Goal: Task Accomplishment & Management: Use online tool/utility

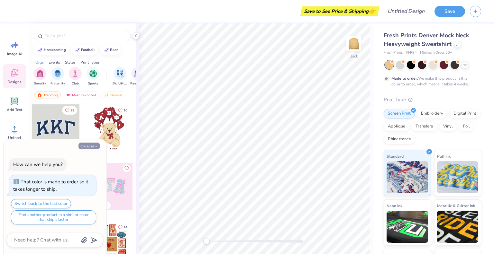
click at [91, 145] on button "Collapse" at bounding box center [89, 146] width 22 height 7
type textarea "x"
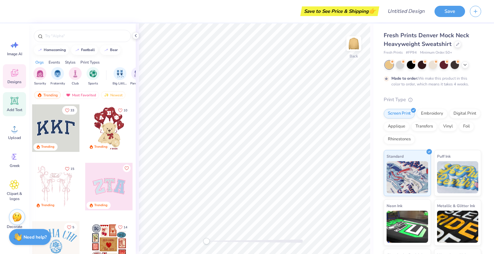
click at [15, 108] on span "Add Text" at bounding box center [14, 109] width 15 height 5
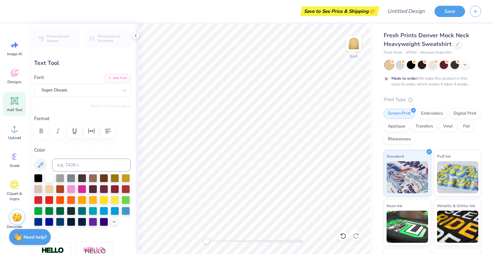
scroll to position [5, 1]
type textarea "T"
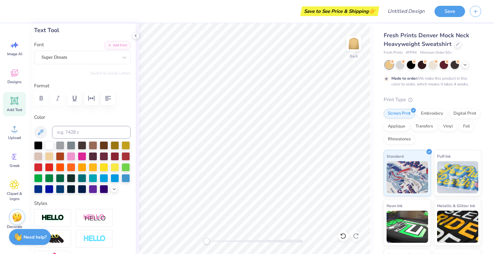
scroll to position [32, 0]
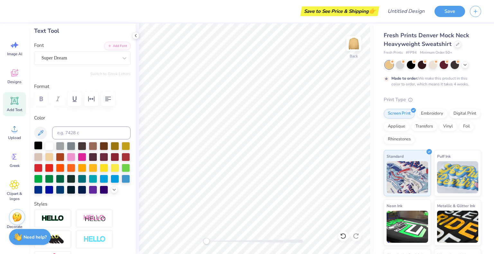
type textarea "Pumpkin Chunkin"
click at [39, 143] on div at bounding box center [38, 145] width 8 height 8
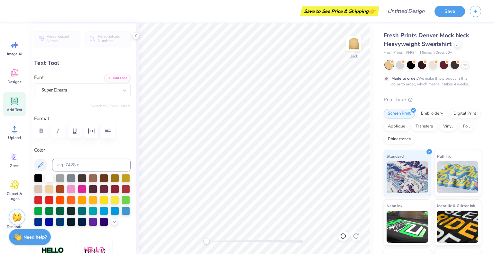
scroll to position [5, 3]
click at [84, 90] on div "Super Dream" at bounding box center [80, 90] width 78 height 10
click at [84, 90] on div "Super Dream" at bounding box center [79, 89] width 76 height 7
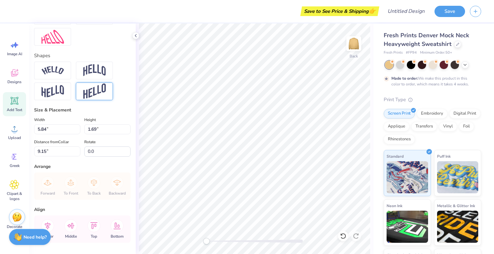
scroll to position [287, 0]
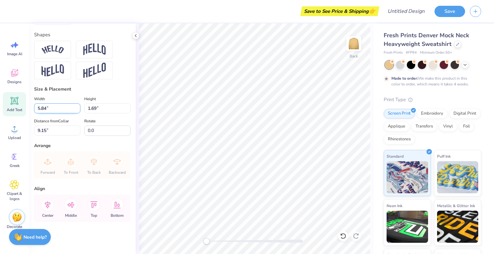
click at [76, 110] on input "5.83" at bounding box center [57, 108] width 46 height 10
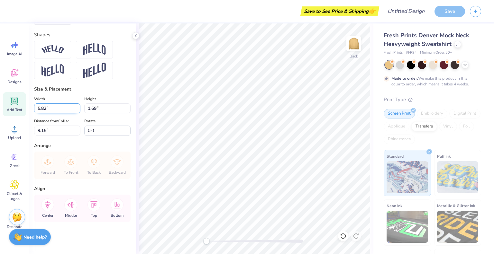
click at [76, 110] on input "5.82" at bounding box center [57, 108] width 46 height 10
click at [76, 110] on input "5.81" at bounding box center [57, 108] width 46 height 10
click at [76, 110] on input "5.8" at bounding box center [57, 108] width 46 height 10
click at [76, 110] on input "5.79" at bounding box center [57, 108] width 46 height 10
click at [76, 110] on input "5.78" at bounding box center [57, 108] width 46 height 10
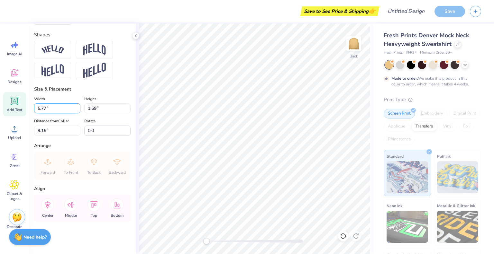
type input "5.77"
click at [76, 110] on input "5.77" at bounding box center [57, 108] width 46 height 10
type input "1.68"
click at [123, 111] on input "1.68" at bounding box center [107, 108] width 46 height 10
type input "15.00"
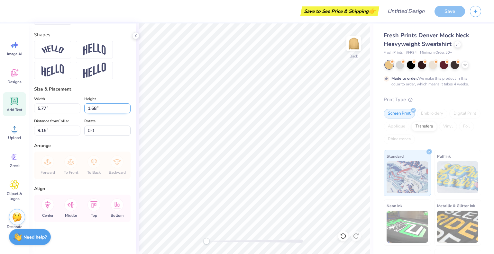
type input "9.14"
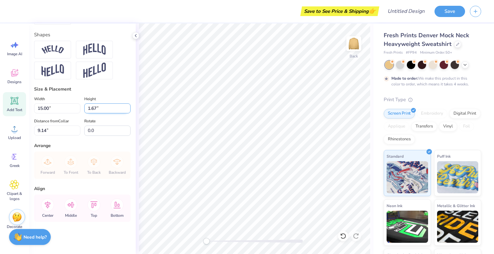
click at [123, 111] on input "1.67" at bounding box center [107, 108] width 46 height 10
click at [123, 111] on input "1.66" at bounding box center [107, 108] width 46 height 10
type input "1.65"
click at [123, 111] on input "1.65" at bounding box center [107, 108] width 46 height 10
type input "14.99"
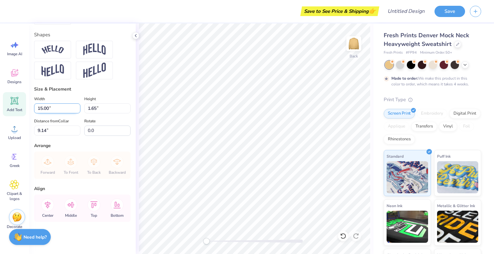
click at [76, 111] on input "14.99" at bounding box center [57, 108] width 46 height 10
type input "9.17"
type input "14.98"
click at [76, 111] on input "14.98" at bounding box center [57, 108] width 46 height 10
type input "1.64"
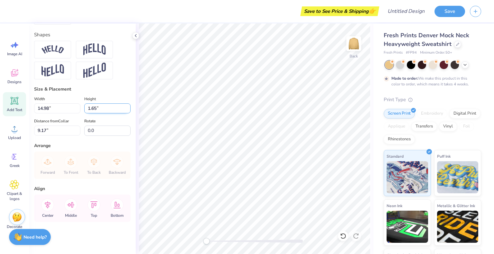
click at [122, 111] on input "1.64" at bounding box center [107, 108] width 46 height 10
type input "9.14"
type input "1.63"
click at [122, 111] on input "1.63" at bounding box center [107, 108] width 46 height 10
type input "14.97"
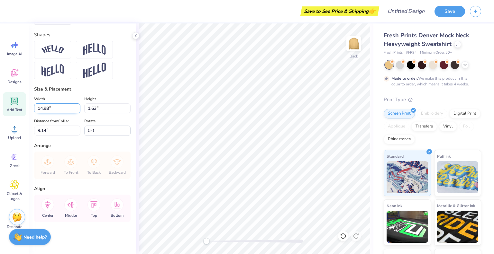
click at [75, 111] on input "14.97" at bounding box center [57, 108] width 46 height 10
type input "9.18"
type input "1.73"
type input "9.14"
type input "0.0"
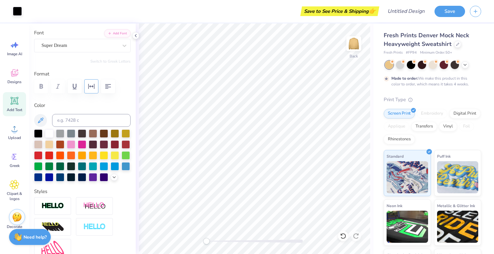
scroll to position [30, 0]
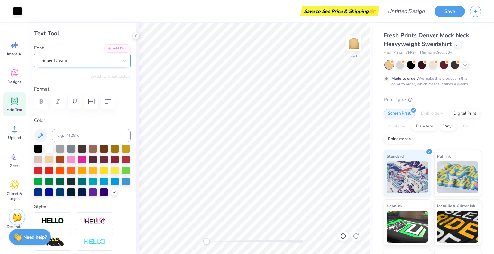
click at [98, 54] on div "Super Dream" at bounding box center [82, 60] width 96 height 13
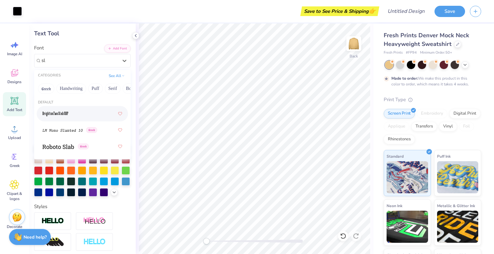
type input "s"
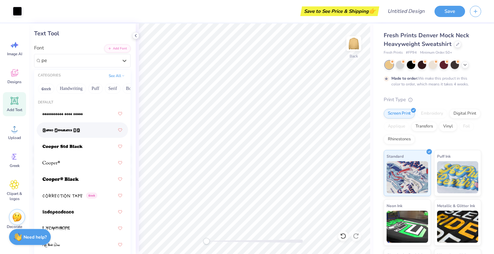
type input "p"
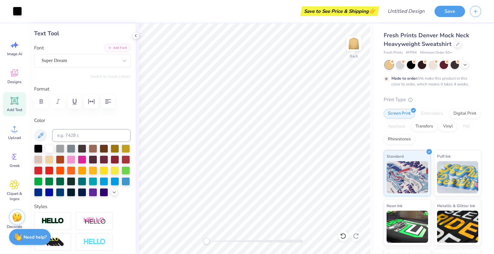
click at [112, 49] on button "Add Font" at bounding box center [117, 48] width 26 height 8
click at [110, 49] on button "Add Font" at bounding box center [117, 48] width 26 height 8
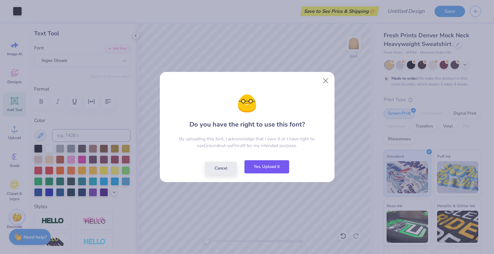
click at [254, 166] on button "Yes, Upload it" at bounding box center [266, 166] width 45 height 13
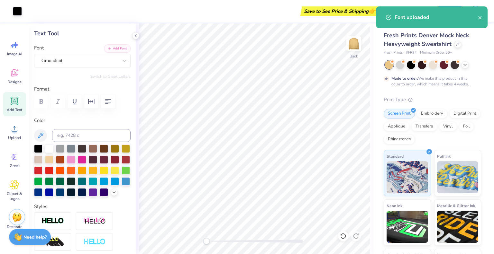
type input "9.14"
type input "3.54"
type input "-0.6"
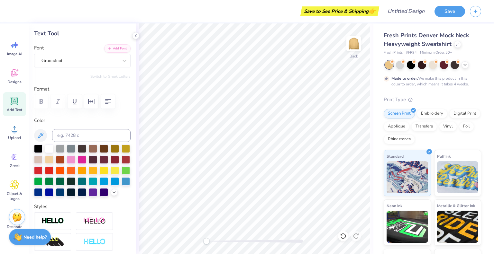
scroll to position [5, 1]
type textarea "Pump kin Chunkin"
type textarea "Pumpkin Chunkin"
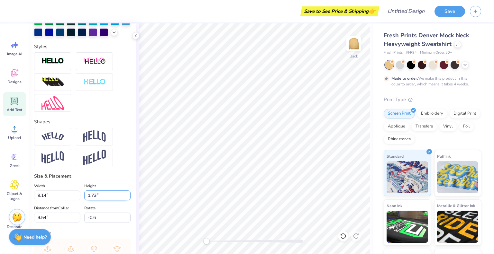
scroll to position [222, 0]
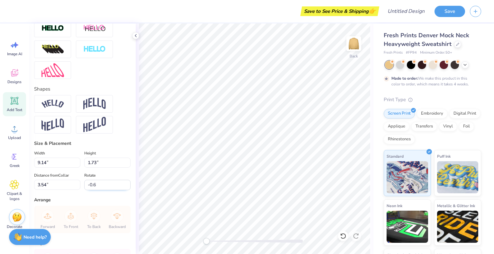
click at [96, 190] on input "-0.6" at bounding box center [107, 185] width 46 height 10
type input "-0"
type input "0.0"
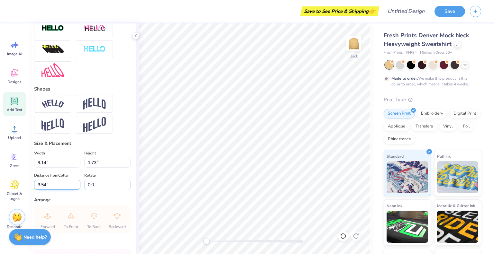
click at [62, 190] on input "3.54" at bounding box center [57, 185] width 46 height 10
click at [55, 168] on input "9.14" at bounding box center [57, 163] width 46 height 10
click at [75, 168] on input "9.13" at bounding box center [57, 163] width 46 height 10
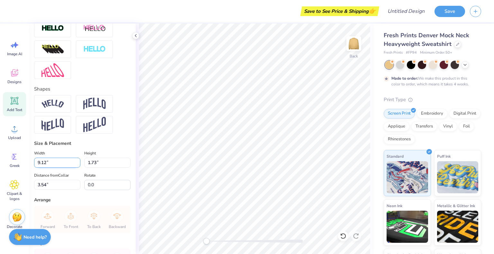
click at [75, 168] on input "9.12" at bounding box center [57, 163] width 46 height 10
click at [76, 168] on input "9.13" at bounding box center [57, 163] width 46 height 10
click at [76, 168] on input "9.14" at bounding box center [57, 163] width 46 height 10
click at [76, 168] on input "9.15" at bounding box center [57, 163] width 46 height 10
click at [76, 168] on input "9.16" at bounding box center [57, 163] width 46 height 10
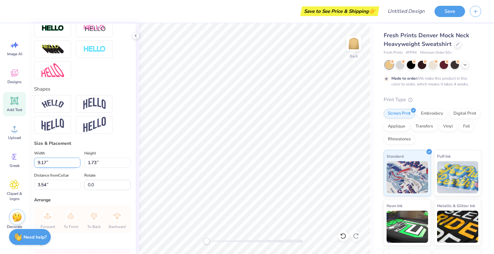
click at [76, 168] on input "9.17" at bounding box center [57, 163] width 46 height 10
click at [76, 168] on input "9.18" at bounding box center [57, 163] width 46 height 10
click at [76, 168] on input "9.19" at bounding box center [57, 163] width 46 height 10
click at [76, 168] on input "9.2" at bounding box center [57, 163] width 46 height 10
click at [76, 168] on input "9.21" at bounding box center [57, 163] width 46 height 10
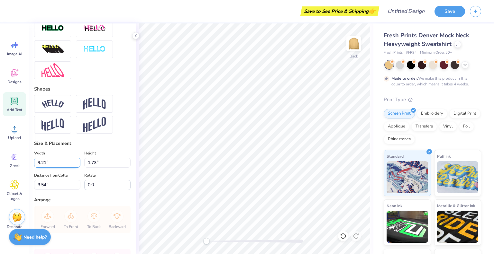
click at [53, 168] on input "9.21" at bounding box center [57, 163] width 46 height 10
type input "14.99"
type input "2.82"
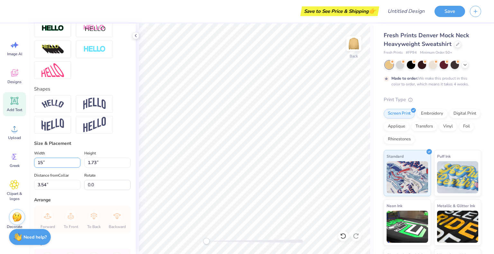
type input "3.00"
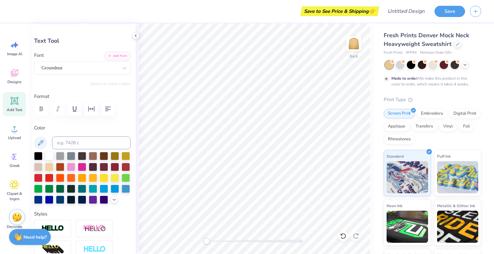
scroll to position [0, 0]
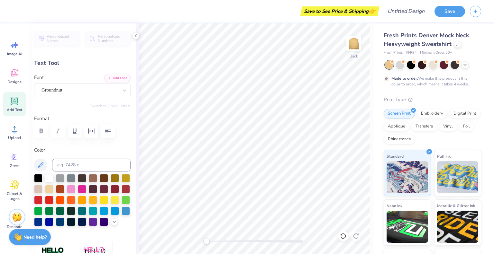
click at [6, 104] on div "Add Text" at bounding box center [14, 104] width 23 height 24
type input "5.84"
type input "1.69"
type input "9.15"
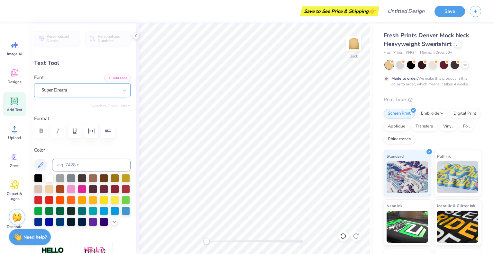
click at [78, 86] on div at bounding box center [79, 90] width 76 height 9
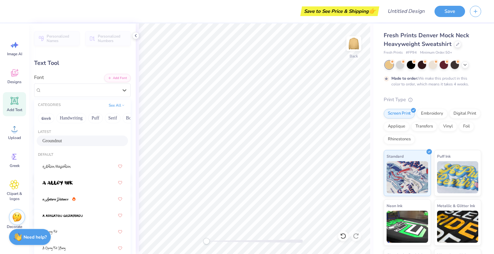
click at [66, 137] on div "Groundnut" at bounding box center [82, 141] width 91 height 11
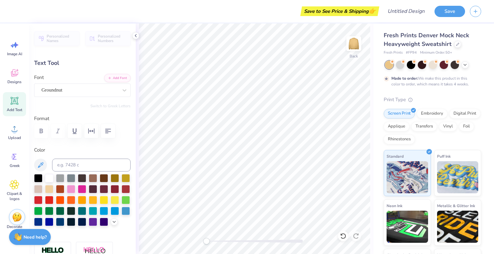
click at [256, 147] on body "Save to See Price & Shipping 👉 Design Title Save Image AI Designs Add Text Uplo…" at bounding box center [247, 127] width 494 height 254
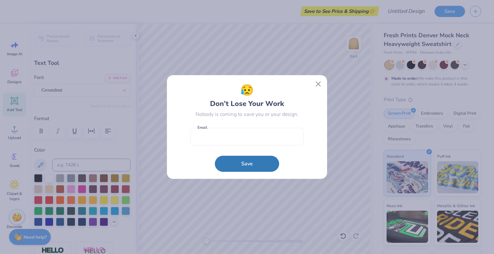
click at [256, 147] on form "Email Save" at bounding box center [246, 148] width 113 height 47
click at [316, 84] on button "Close" at bounding box center [318, 84] width 12 height 12
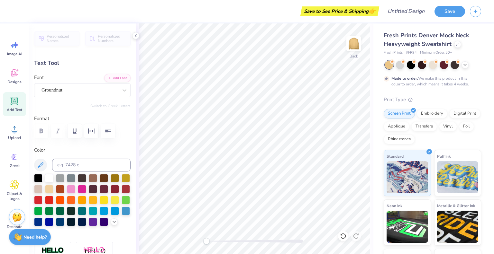
scroll to position [5, 1]
type textarea "P"
click at [54, 94] on div at bounding box center [79, 90] width 76 height 9
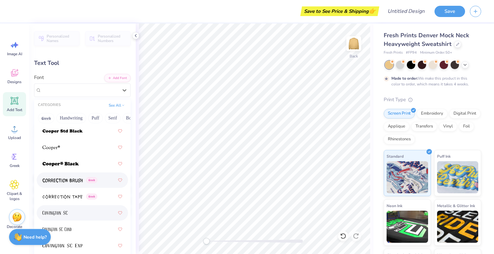
scroll to position [1382, 0]
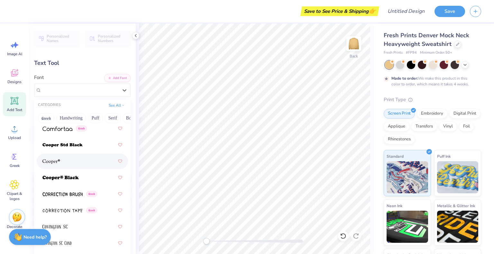
click at [64, 164] on div at bounding box center [82, 162] width 80 height 12
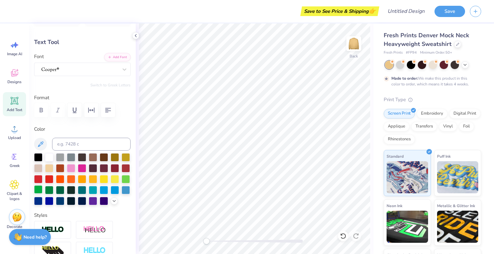
scroll to position [32, 0]
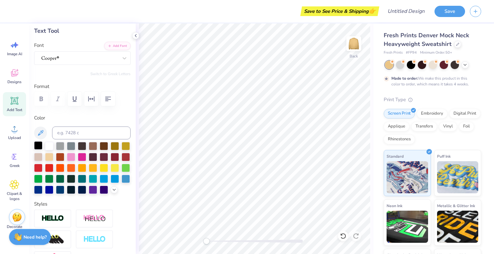
type textarea "Pumpkin Chunkin"
click at [34, 146] on div at bounding box center [38, 145] width 8 height 8
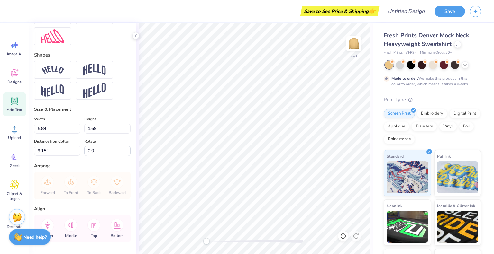
scroll to position [257, 0]
click at [75, 133] on input "5.83" at bounding box center [57, 128] width 46 height 10
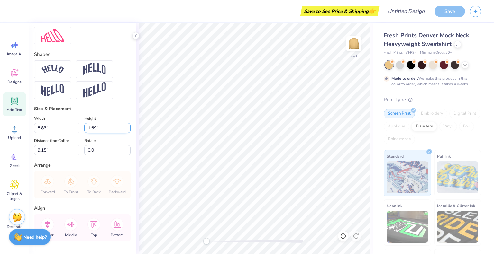
type input "15.00"
type input "1.79"
type input "9.11"
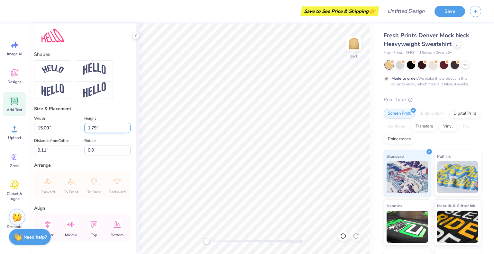
type input "11.96"
type input "1.43"
type input "9.47"
click at [22, 100] on div "Add Text" at bounding box center [14, 104] width 23 height 24
type input "5.84"
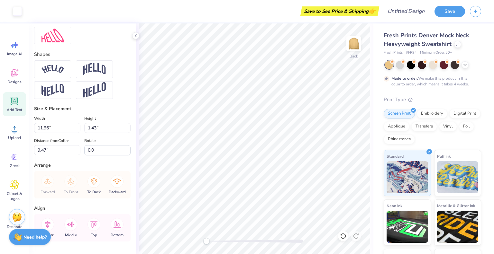
type input "1.69"
type input "9.15"
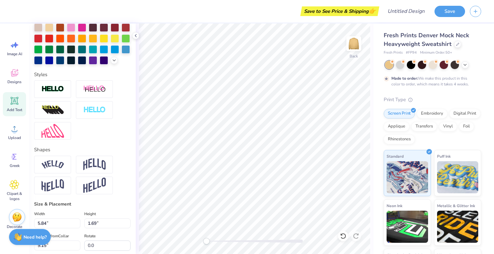
scroll to position [129, 0]
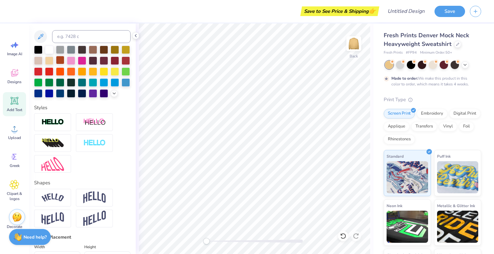
type textarea "2025"
click at [64, 64] on div at bounding box center [60, 60] width 8 height 8
type input "11.96"
type input "1.43"
type input "4.48"
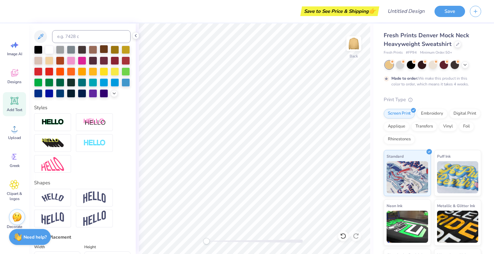
click at [103, 49] on div at bounding box center [104, 49] width 8 height 8
click at [82, 50] on div at bounding box center [82, 49] width 8 height 8
click at [64, 62] on div at bounding box center [60, 60] width 8 height 8
click at [64, 73] on div at bounding box center [60, 71] width 8 height 8
click at [64, 57] on div at bounding box center [60, 60] width 8 height 8
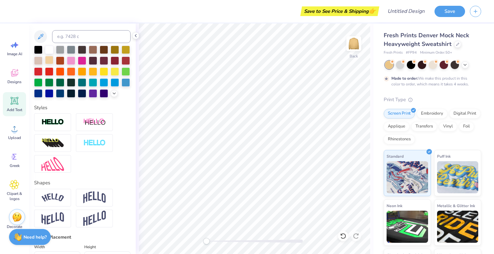
click at [53, 59] on div at bounding box center [49, 60] width 8 height 8
click at [64, 60] on div at bounding box center [60, 60] width 8 height 8
type input "5.68"
type input "1.69"
type input "9.15"
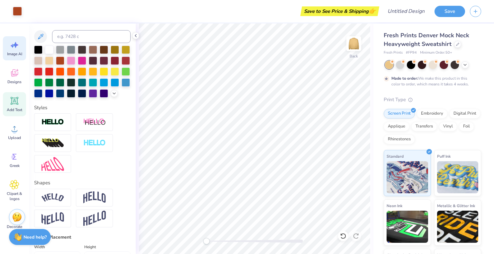
click at [15, 51] on span "Image AI" at bounding box center [14, 53] width 15 height 5
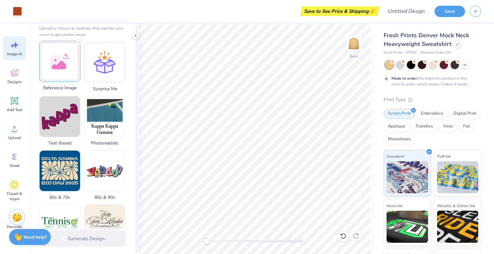
scroll to position [0, 0]
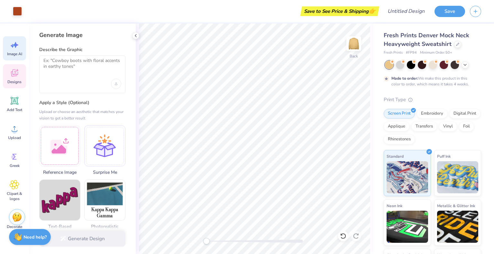
click at [21, 83] on span "Designs" at bounding box center [14, 81] width 14 height 5
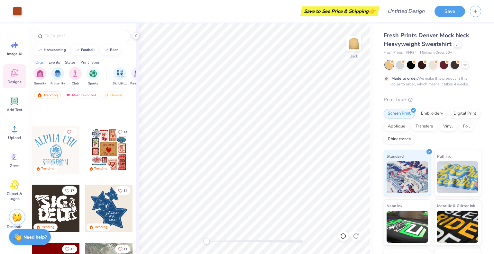
scroll to position [64, 0]
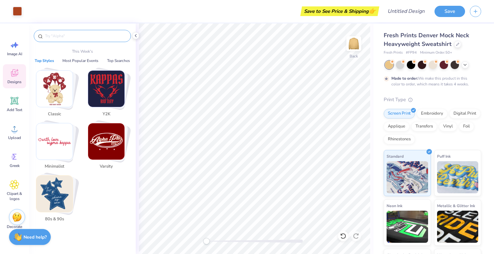
click at [51, 37] on input "text" at bounding box center [85, 36] width 82 height 6
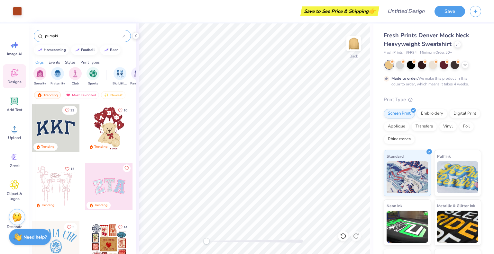
type input "pumpkin"
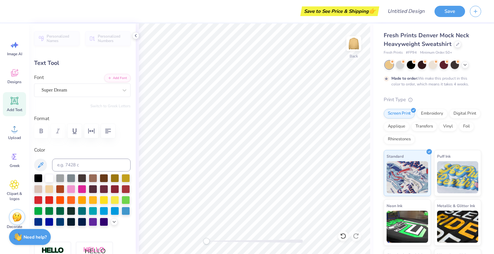
scroll to position [5, 1]
type textarea "Fall 2025"
type input "4.49"
type input "0.75"
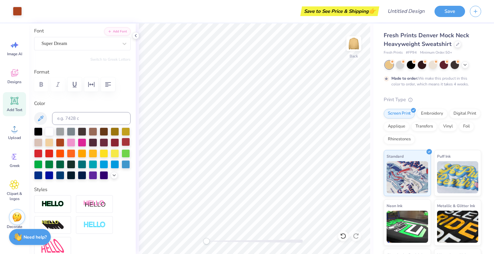
scroll to position [0, 0]
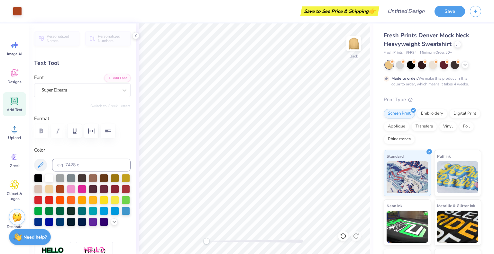
type input "11.96"
type input "1.43"
type input "4.48"
click at [90, 92] on div at bounding box center [80, 90] width 78 height 10
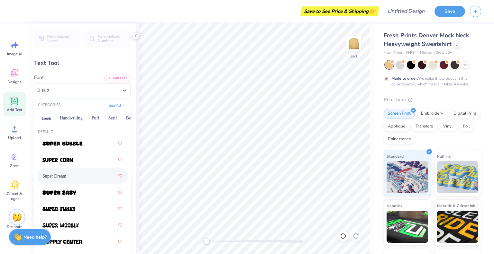
click at [79, 174] on div "Super Dream" at bounding box center [82, 176] width 80 height 12
type input "sup"
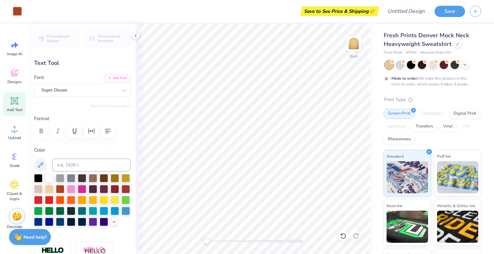
click at [19, 215] on img at bounding box center [17, 216] width 10 height 10
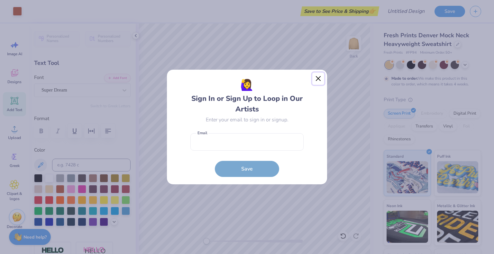
click at [316, 79] on button "Close" at bounding box center [318, 79] width 12 height 12
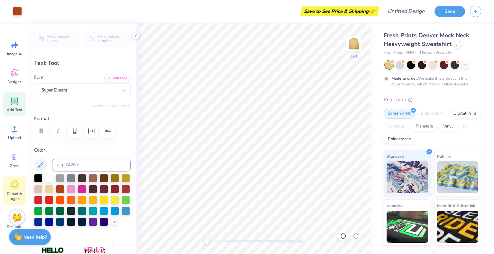
click at [20, 186] on div "Clipart & logos" at bounding box center [14, 190] width 23 height 29
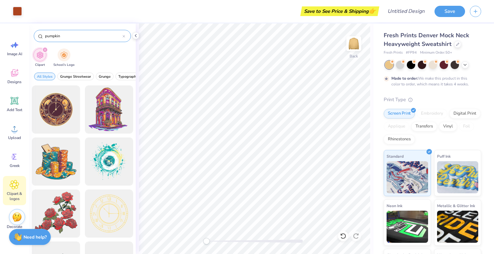
type input "pumpkin"
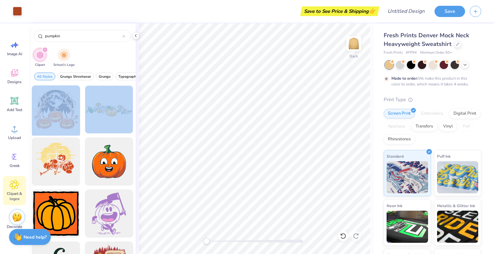
drag, startPoint x: 105, startPoint y: 113, endPoint x: 60, endPoint y: 108, distance: 45.8
click at [114, 119] on div at bounding box center [108, 109] width 53 height 53
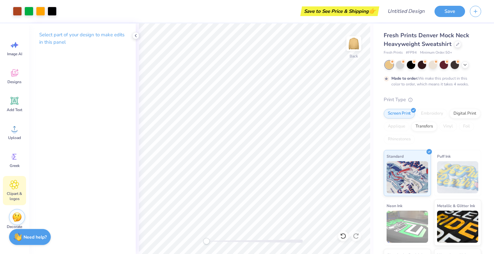
click at [17, 189] on icon at bounding box center [14, 185] width 9 height 10
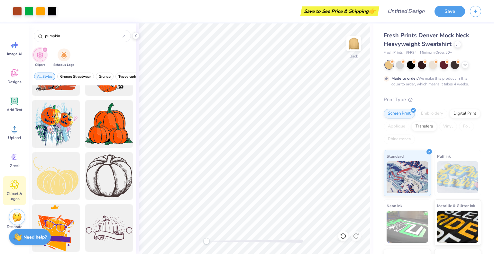
scroll to position [257, 0]
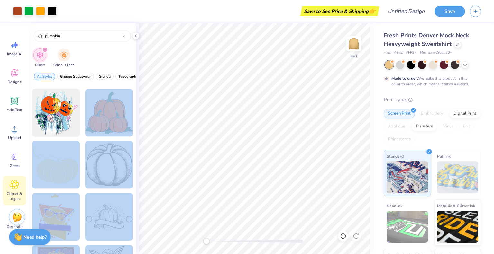
click at [197, 172] on div "Art colors Save to See Price & Shipping 👉 Design Title Save Image AI Designs Ad…" at bounding box center [247, 127] width 494 height 254
click at [90, 124] on div at bounding box center [108, 112] width 53 height 53
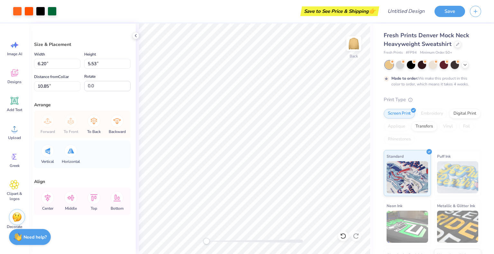
type input "6.20"
type input "5.53"
type input "10.85"
click at [21, 188] on div "Clipart & logos" at bounding box center [14, 190] width 23 height 29
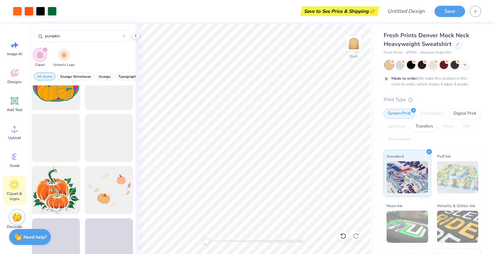
scroll to position [1092, 0]
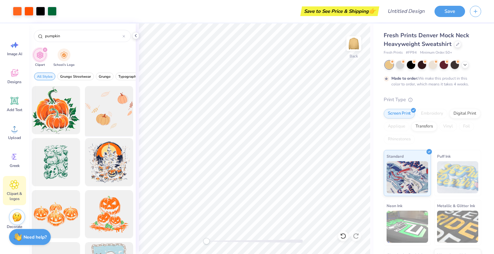
click at [105, 123] on div at bounding box center [108, 110] width 53 height 53
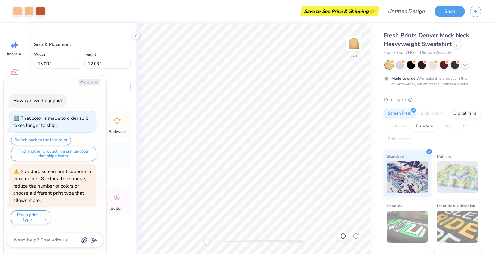
type textarea "x"
type input "10.61"
type input "8.51"
type textarea "x"
type input "4.88"
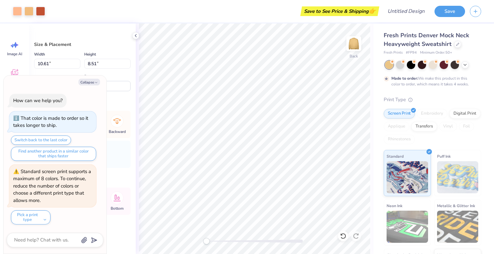
type input "3.91"
click at [94, 85] on button "Collapse" at bounding box center [89, 82] width 22 height 7
type textarea "x"
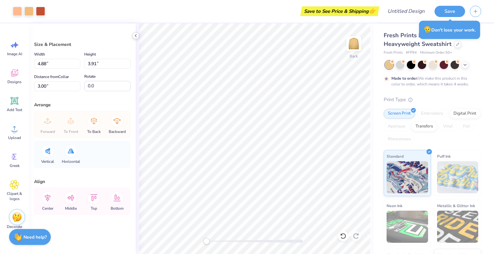
click at [134, 37] on icon at bounding box center [135, 35] width 5 height 5
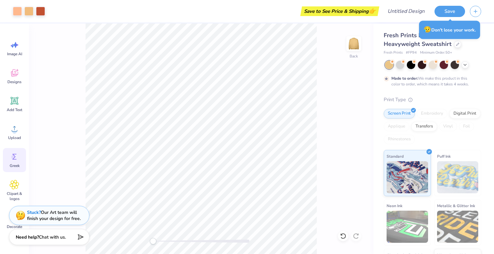
click at [19, 167] on span "Greek" at bounding box center [15, 165] width 10 height 5
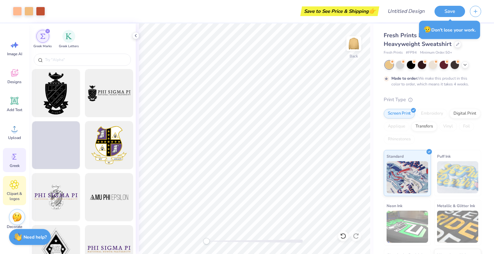
click at [17, 185] on icon at bounding box center [14, 184] width 9 height 9
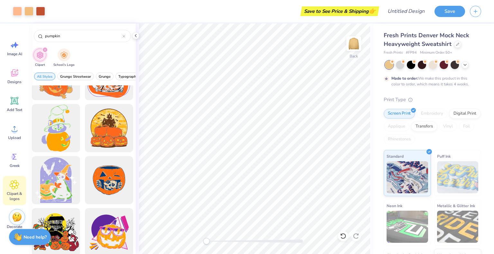
scroll to position [1960, 0]
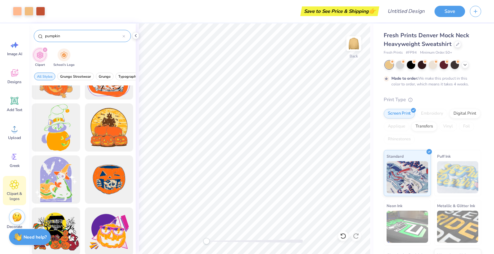
click at [73, 34] on input "pumpkin" at bounding box center [83, 36] width 78 height 6
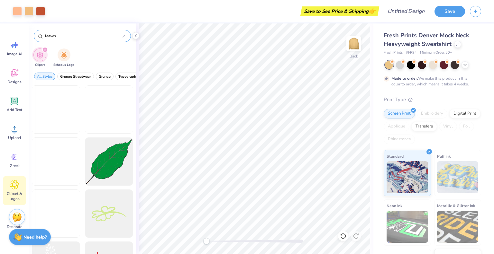
type input "leaves"
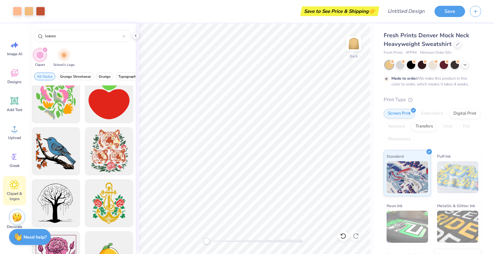
scroll to position [578, 0]
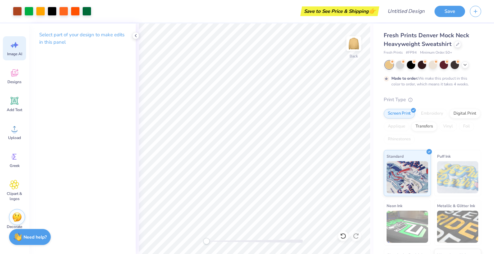
click at [3, 50] on div "Image AI Designs Add Text Upload Greek Clipart & logos Decorate" at bounding box center [14, 138] width 29 height 231
click at [10, 69] on icon at bounding box center [15, 73] width 10 height 10
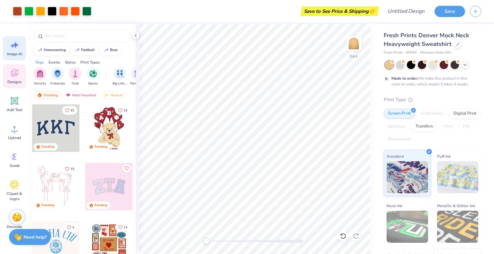
click at [15, 49] on icon at bounding box center [15, 45] width 10 height 10
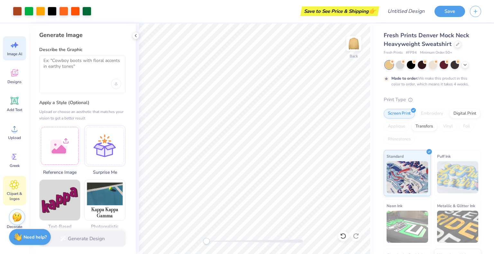
click at [18, 189] on icon at bounding box center [14, 185] width 9 height 10
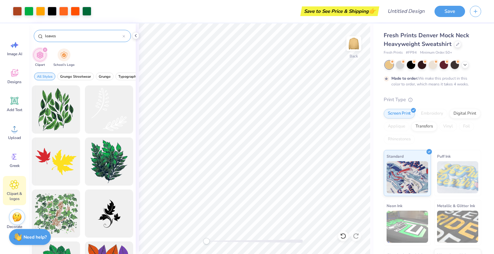
click at [71, 36] on input "leaves" at bounding box center [83, 36] width 78 height 6
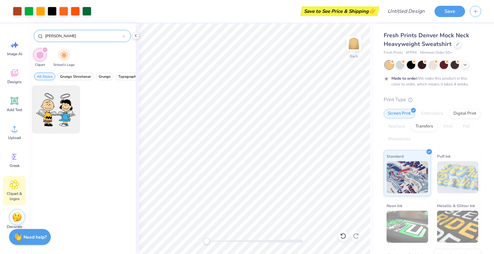
click at [67, 34] on input "[PERSON_NAME]" at bounding box center [83, 36] width 78 height 6
type input "c"
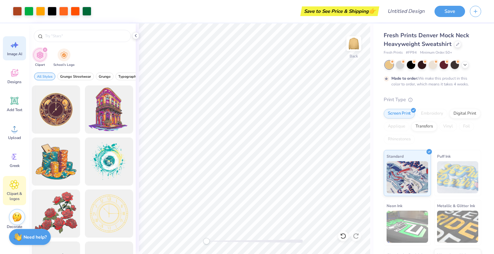
click at [20, 55] on span "Image AI" at bounding box center [14, 53] width 15 height 5
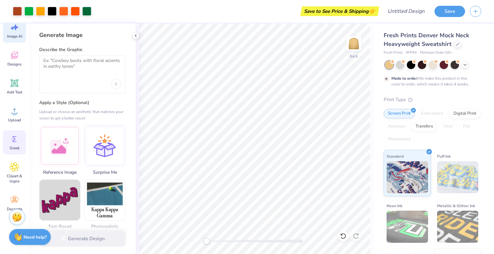
scroll to position [27, 0]
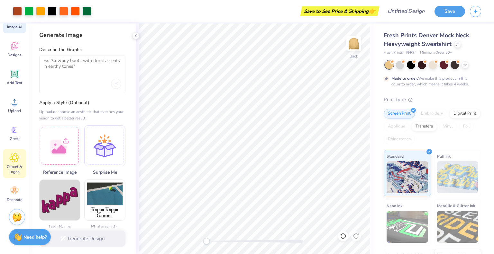
click at [13, 166] on span "Clipart & logos" at bounding box center [14, 169] width 21 height 10
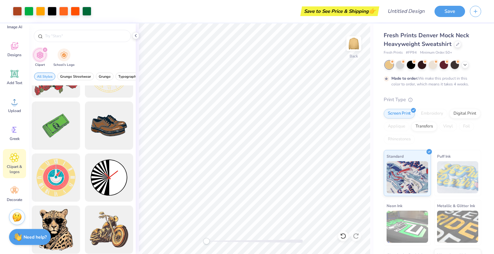
scroll to position [64, 0]
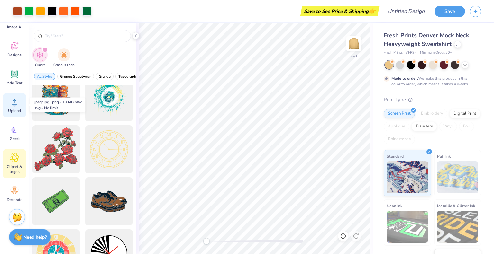
click at [10, 108] on span "Upload" at bounding box center [14, 110] width 13 height 5
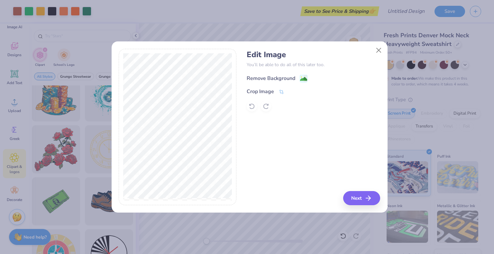
click at [288, 78] on div "Remove Background" at bounding box center [270, 79] width 49 height 8
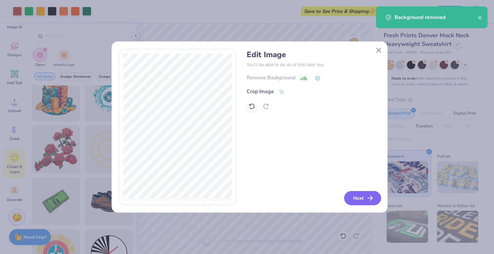
click at [361, 203] on button "Next" at bounding box center [362, 198] width 37 height 14
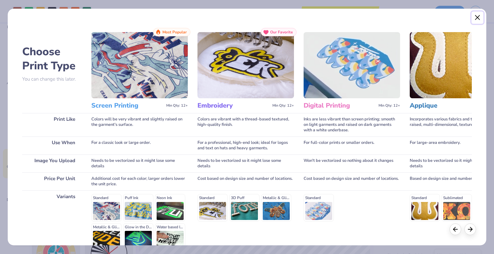
click at [474, 18] on button "Close" at bounding box center [477, 18] width 12 height 12
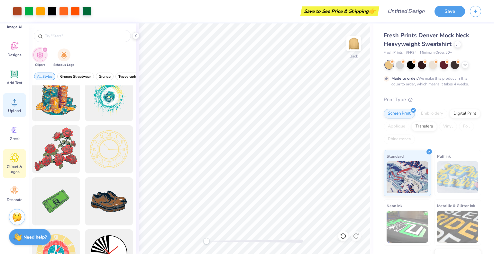
click at [18, 103] on icon at bounding box center [15, 102] width 10 height 10
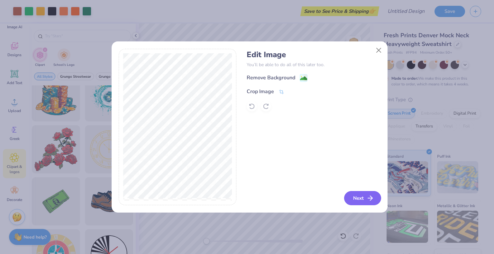
click at [367, 196] on icon "button" at bounding box center [370, 198] width 8 height 8
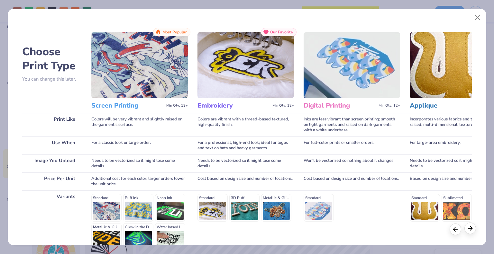
click at [467, 229] on icon at bounding box center [469, 228] width 7 height 7
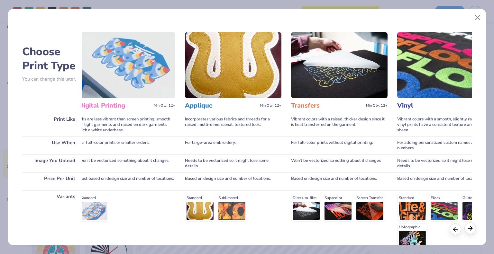
click at [467, 229] on icon at bounding box center [469, 228] width 7 height 7
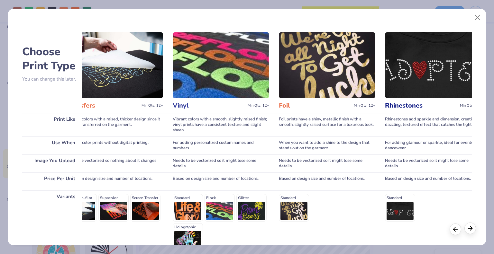
click at [467, 229] on icon at bounding box center [469, 228] width 7 height 7
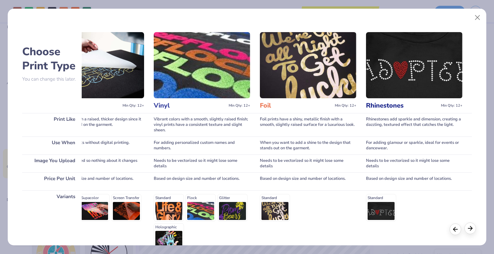
scroll to position [0, 468]
click at [467, 229] on icon at bounding box center [469, 228] width 7 height 7
click at [454, 229] on icon at bounding box center [454, 228] width 7 height 7
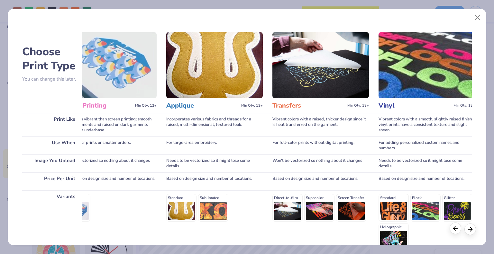
click at [455, 229] on icon at bounding box center [454, 228] width 7 height 7
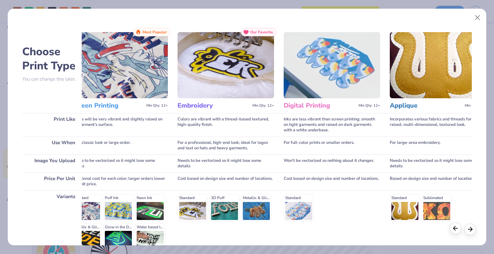
scroll to position [0, 19]
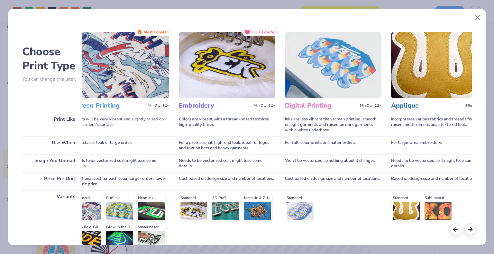
click at [127, 94] on img at bounding box center [121, 65] width 96 height 66
click at [142, 53] on img at bounding box center [121, 65] width 96 height 66
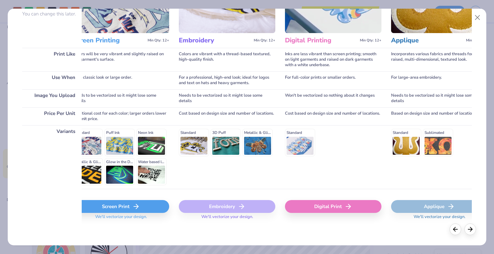
scroll to position [66, 0]
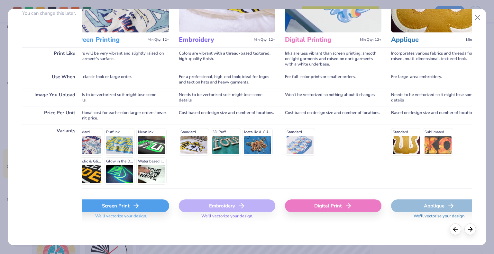
click at [147, 204] on div "Screen Print" at bounding box center [121, 206] width 96 height 13
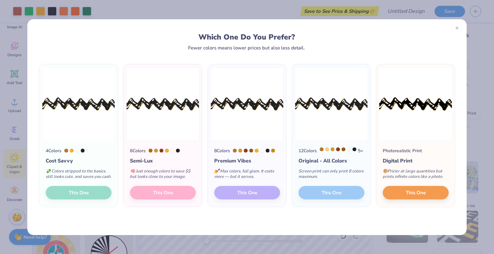
click at [74, 196] on div "4 Colors Cost Savvy 💸 Colors stripped to the basics, still looks cute, and save…" at bounding box center [78, 174] width 78 height 66
click at [96, 199] on div "4 Colors Cost Savvy 💸 Colors stripped to the basics, still looks cute, and save…" at bounding box center [78, 174] width 78 height 66
drag, startPoint x: 406, startPoint y: 29, endPoint x: 367, endPoint y: 31, distance: 38.6
click at [367, 32] on div "Which One Do You Prefer? Fewer colors means lower prices but also less detail." at bounding box center [246, 34] width 439 height 31
click at [366, 30] on div "Which One Do You Prefer? Fewer colors means lower prices but also less detail." at bounding box center [246, 34] width 439 height 31
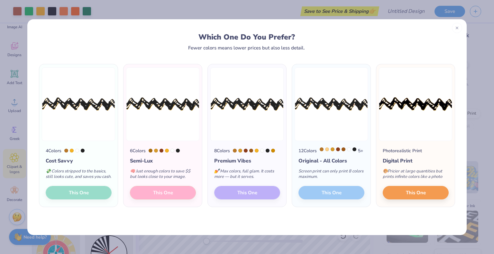
click at [86, 121] on img at bounding box center [78, 104] width 73 height 74
click at [67, 203] on div "4 Colors Cost Savvy 💸 Colors stripped to the basics, still looks cute, and save…" at bounding box center [78, 174] width 78 height 66
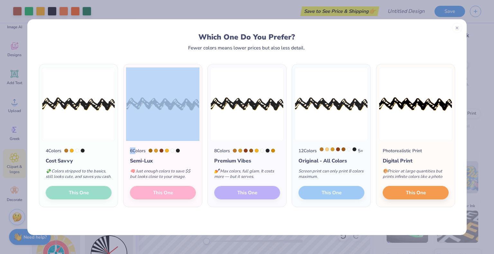
click at [67, 204] on div "4 Colors Cost Savvy 💸 Colors stripped to the basics, still looks cute, and save…" at bounding box center [78, 174] width 78 height 66
click at [67, 203] on div "4 Colors Cost Savvy 💸 Colors stripped to the basics, still looks cute, and save…" at bounding box center [78, 174] width 78 height 66
click at [100, 108] on img at bounding box center [78, 104] width 73 height 74
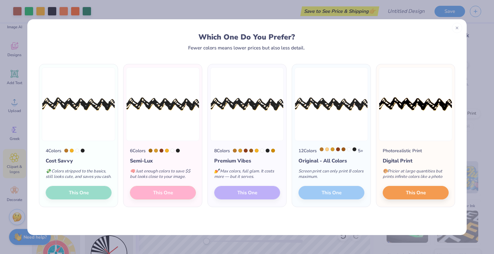
click at [118, 101] on div "4 Colors Cost Savvy 💸 Colors stripped to the basics, still looks cute, and save…" at bounding box center [247, 136] width 418 height 144
click at [71, 200] on div "4 Colors Cost Savvy 💸 Colors stripped to the basics, still looks cute, and save…" at bounding box center [78, 174] width 78 height 66
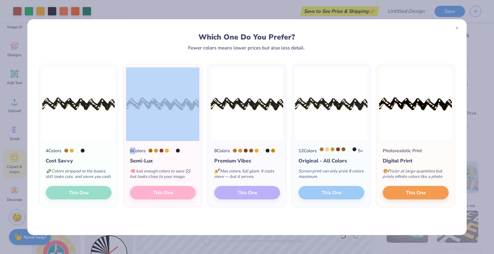
click at [71, 200] on div "4 Colors Cost Savvy 💸 Colors stripped to the basics, still looks cute, and save…" at bounding box center [78, 174] width 78 height 66
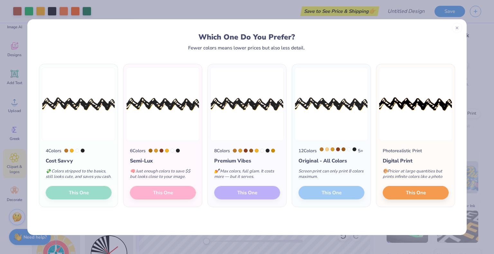
click at [73, 198] on div "4 Colors Cost Savvy 💸 Colors stripped to the basics, still looks cute, and save…" at bounding box center [78, 174] width 78 height 66
click at [406, 195] on span "This One" at bounding box center [416, 191] width 20 height 7
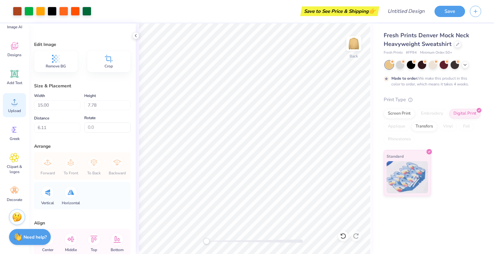
click at [13, 107] on div "Upload" at bounding box center [14, 105] width 23 height 24
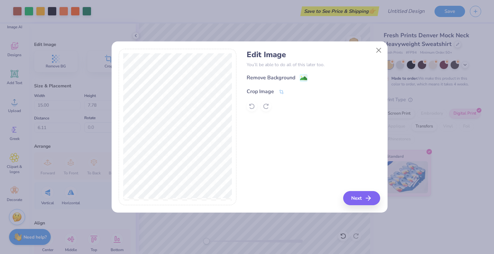
click at [270, 74] on div "Remove Background" at bounding box center [312, 78] width 133 height 8
click at [272, 76] on div "Remove Background" at bounding box center [270, 79] width 49 height 8
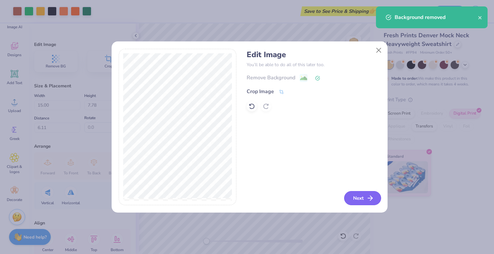
click at [360, 204] on button "Next" at bounding box center [362, 198] width 37 height 14
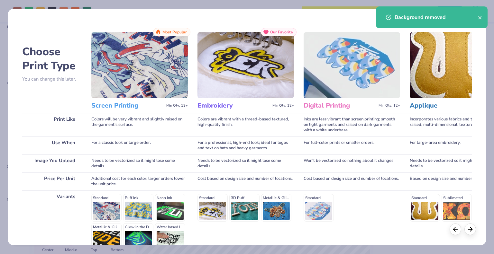
click at [140, 76] on img at bounding box center [139, 65] width 96 height 66
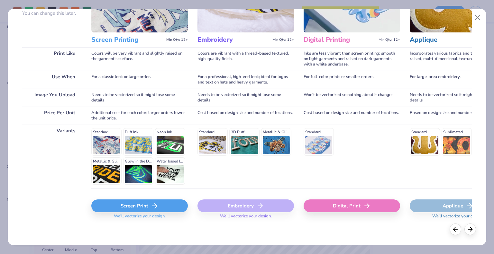
click at [126, 205] on div "Screen Print" at bounding box center [139, 206] width 96 height 13
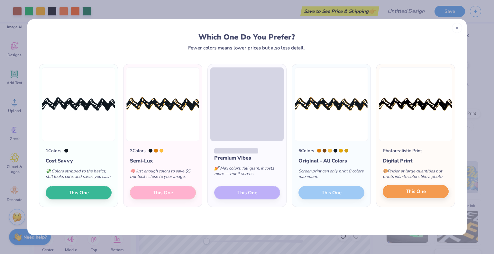
click at [406, 198] on div "Photorealistic Print Digital Print 🎨 Pricier at large quantities but prints inf…" at bounding box center [415, 174] width 78 height 66
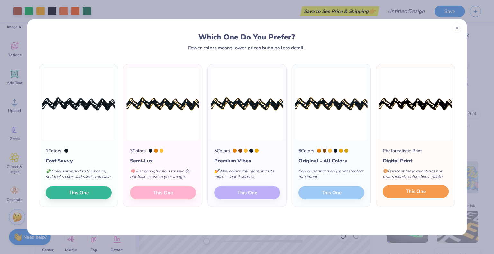
click at [406, 190] on span "This One" at bounding box center [416, 191] width 20 height 7
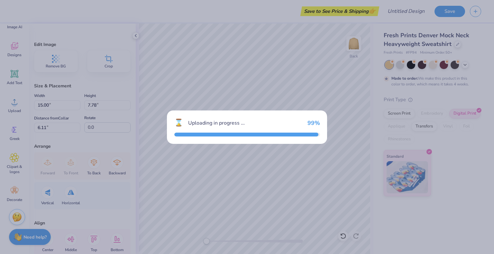
type input "2.81"
type input "8.59"
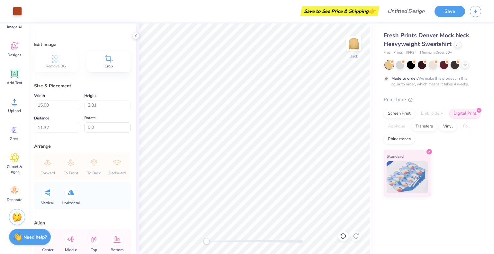
type input "11.39"
click at [351, 49] on img at bounding box center [354, 44] width 26 height 26
type input "14.99"
type input "15.92"
click at [351, 43] on img at bounding box center [354, 44] width 26 height 26
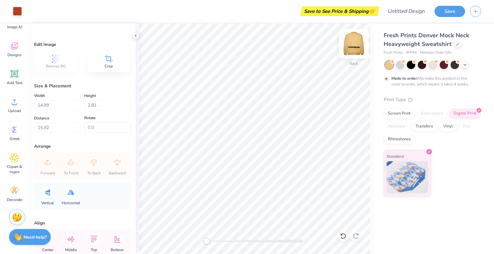
click at [355, 40] on img at bounding box center [354, 44] width 26 height 26
click at [358, 43] on div at bounding box center [354, 44] width 30 height 30
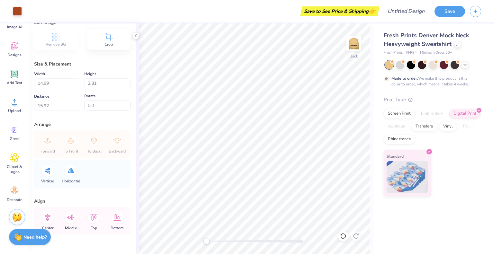
scroll to position [37, 0]
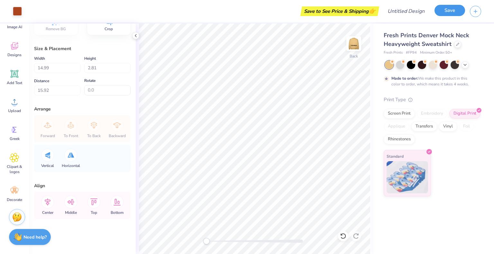
click at [443, 14] on button "Save" at bounding box center [449, 10] width 31 height 11
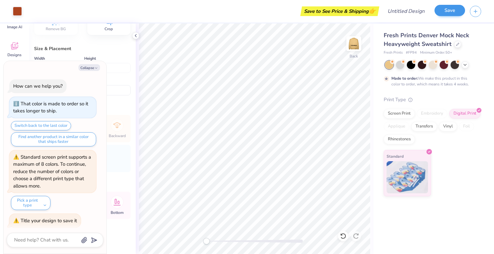
scroll to position [2, 0]
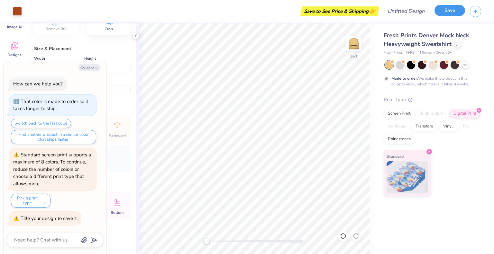
click at [444, 9] on button "Save" at bounding box center [449, 10] width 31 height 11
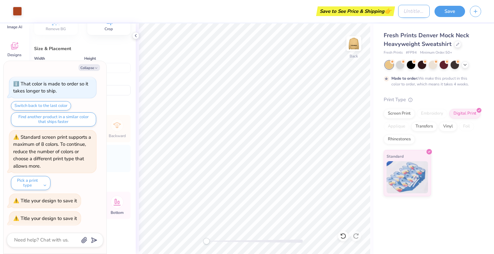
click at [398, 14] on input "Design Title" at bounding box center [413, 11] width 31 height 13
type textarea "x"
type input "P"
type textarea "x"
type input "Pu"
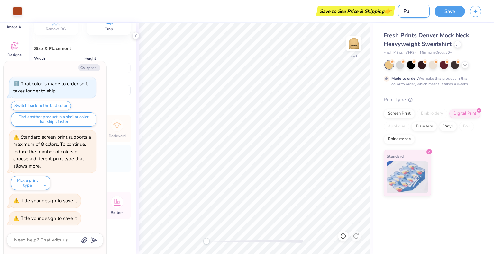
type textarea "x"
type input "Pum"
type textarea "x"
type input "Pump"
type textarea "x"
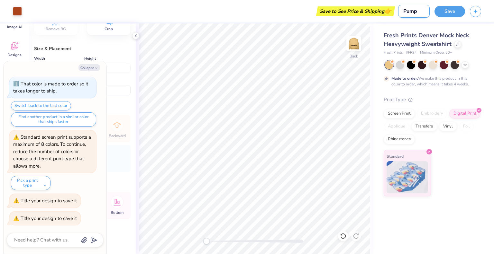
type input "Pumpk"
type textarea "x"
type input "Pumpki"
type textarea "x"
type input "Pumpkin"
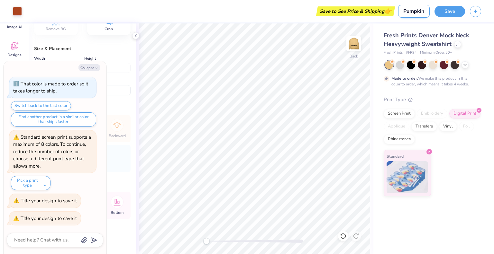
type textarea "x"
type input "Pumpkin"
type textarea "x"
type input "Pumpkin C"
type textarea "x"
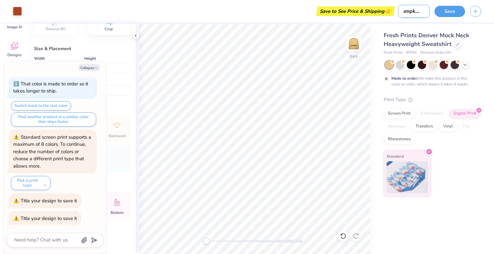
type input "Pumpkin Ch"
type textarea "x"
type input "Pumpkin Chu"
type textarea "x"
type input "Pumpkin Chun"
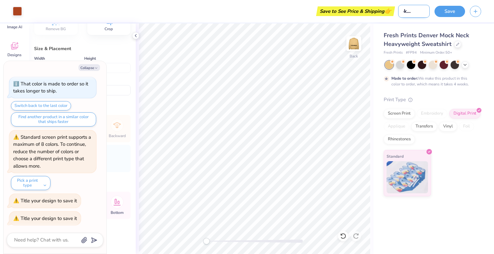
type textarea "x"
type input "Pumpkin Chunk"
type textarea "x"
type input "Pumpkin Chunki"
type textarea "x"
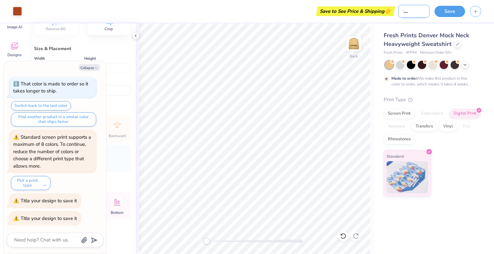
type input "Pumpkin Chunkin"
type textarea "x"
type input "Pumpkin Chunkin"
type textarea "x"
type input "Pumpkin Chunkin 2"
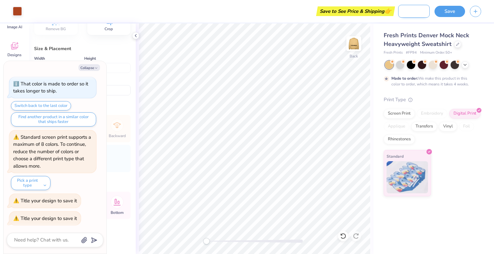
type textarea "x"
type input "Pumpkin Chunkin 20"
type textarea "x"
type input "Pumpkin Chunkin 202"
type textarea "x"
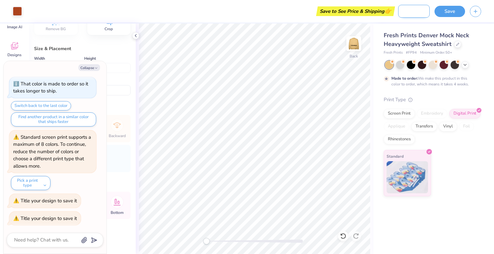
type input "Pumpkin Chunkin 2025"
type textarea "x"
type input "Pumpkin Chunkin 2025"
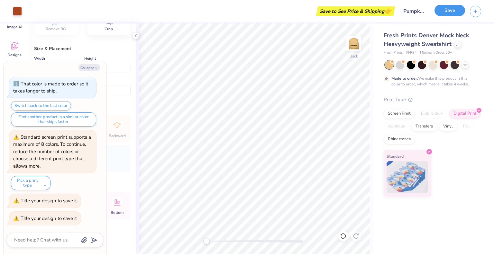
click at [444, 12] on button "Save" at bounding box center [449, 10] width 31 height 11
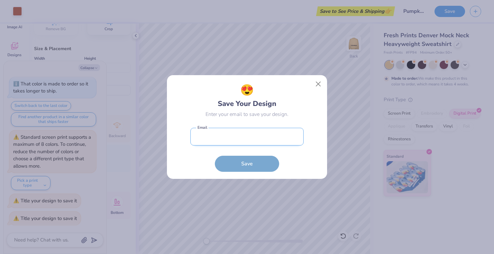
click at [228, 133] on input "email" at bounding box center [246, 137] width 113 height 18
type input "[EMAIL_ADDRESS][DOMAIN_NAME]"
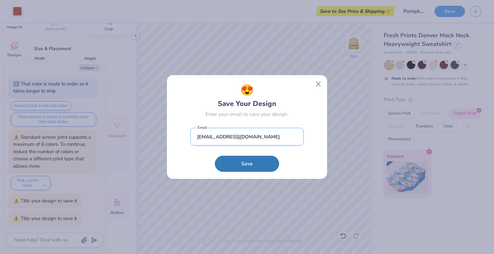
click at [271, 133] on input "[EMAIL_ADDRESS][DOMAIN_NAME]" at bounding box center [246, 137] width 113 height 18
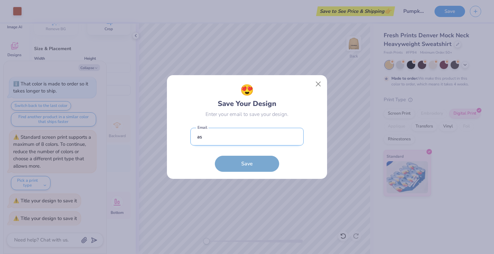
type input "[EMAIL_ADDRESS][DOMAIN_NAME]"
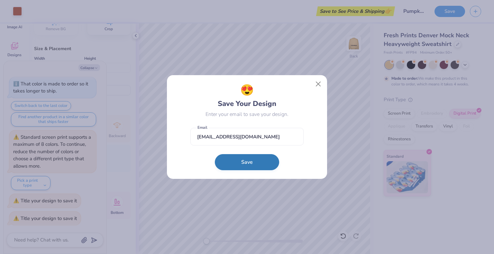
click at [247, 162] on button "Save" at bounding box center [247, 162] width 64 height 16
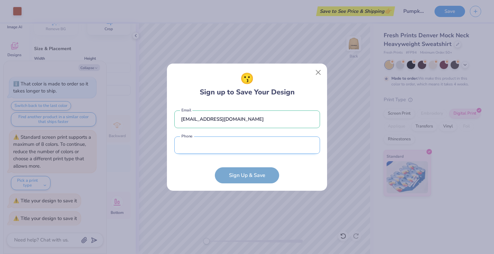
click at [227, 147] on input "tel" at bounding box center [247, 146] width 146 height 18
type input "[PHONE_NUMBER]"
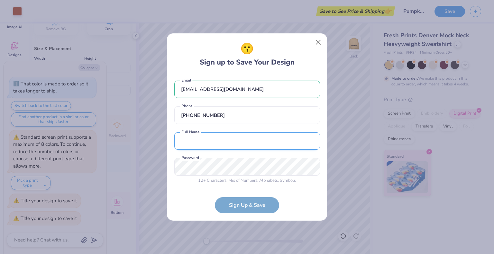
click at [218, 140] on input "text" at bounding box center [247, 141] width 146 height 18
type input "A"
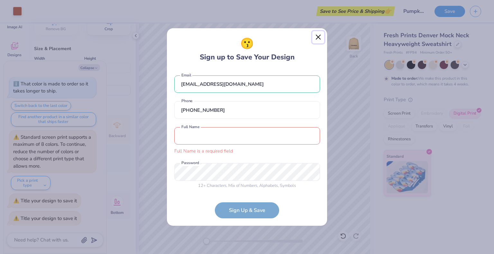
click at [317, 43] on button "Close" at bounding box center [318, 37] width 12 height 12
